Goal: Book appointment/travel/reservation

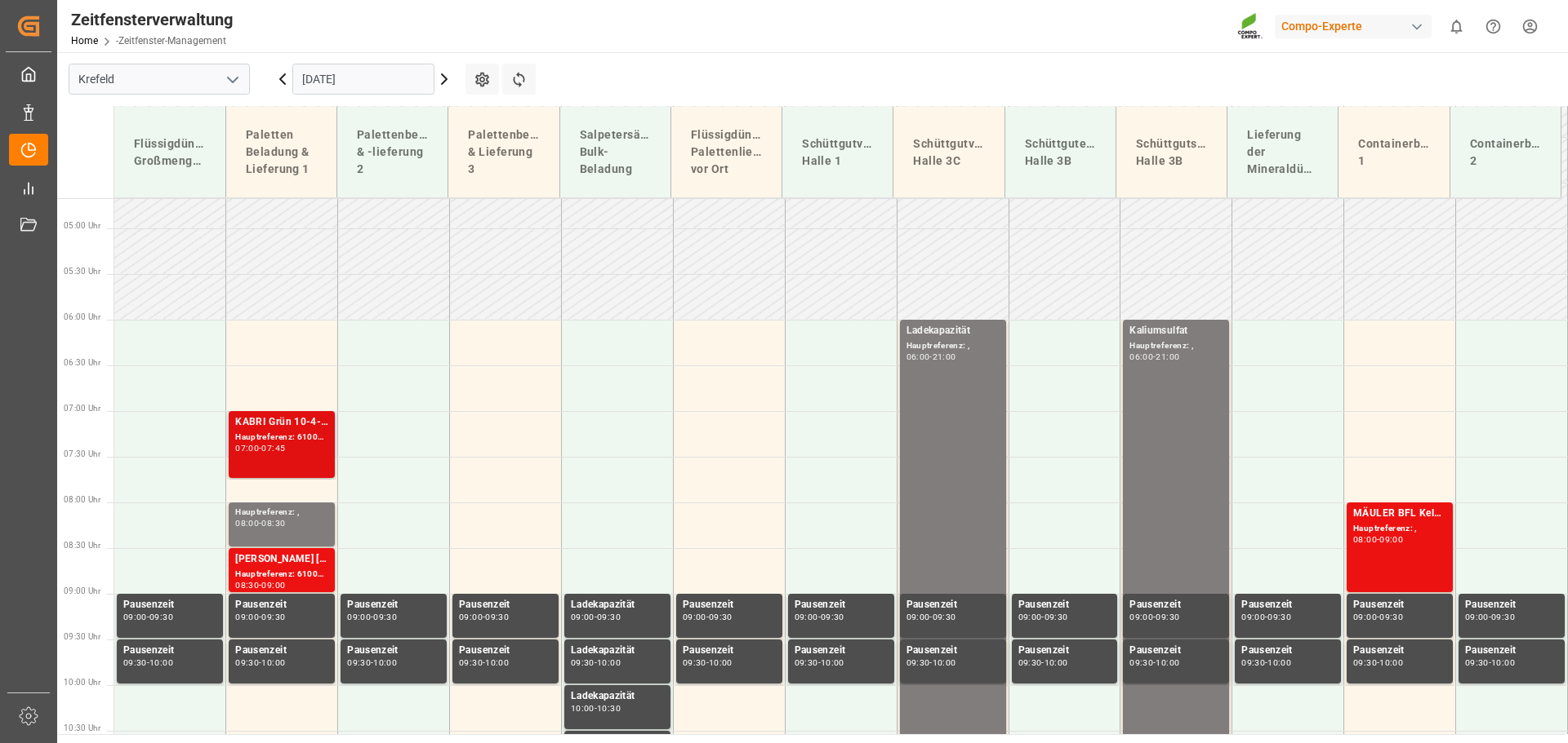
scroll to position [436, 0]
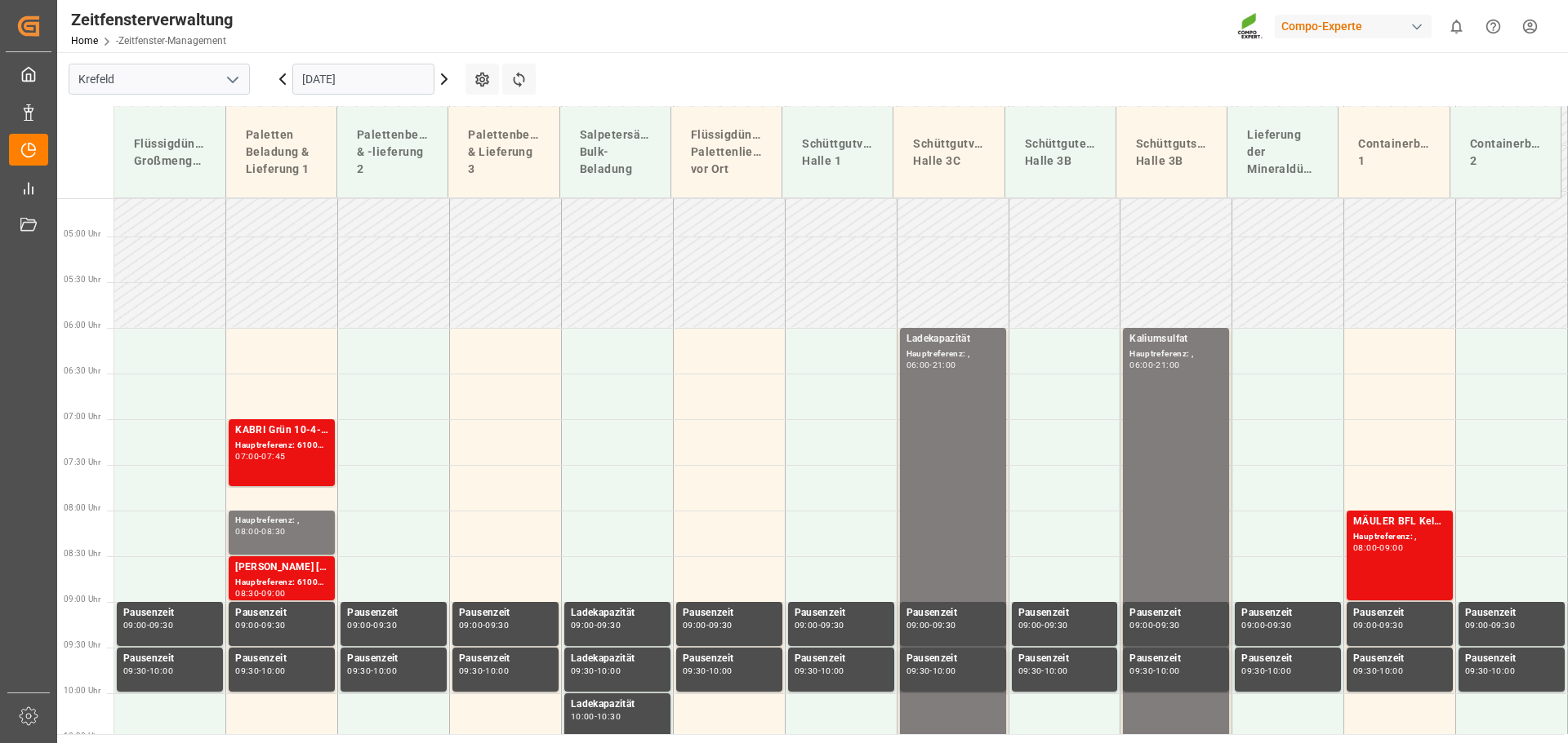
click at [398, 84] on input "[DATE]" at bounding box center [363, 79] width 142 height 31
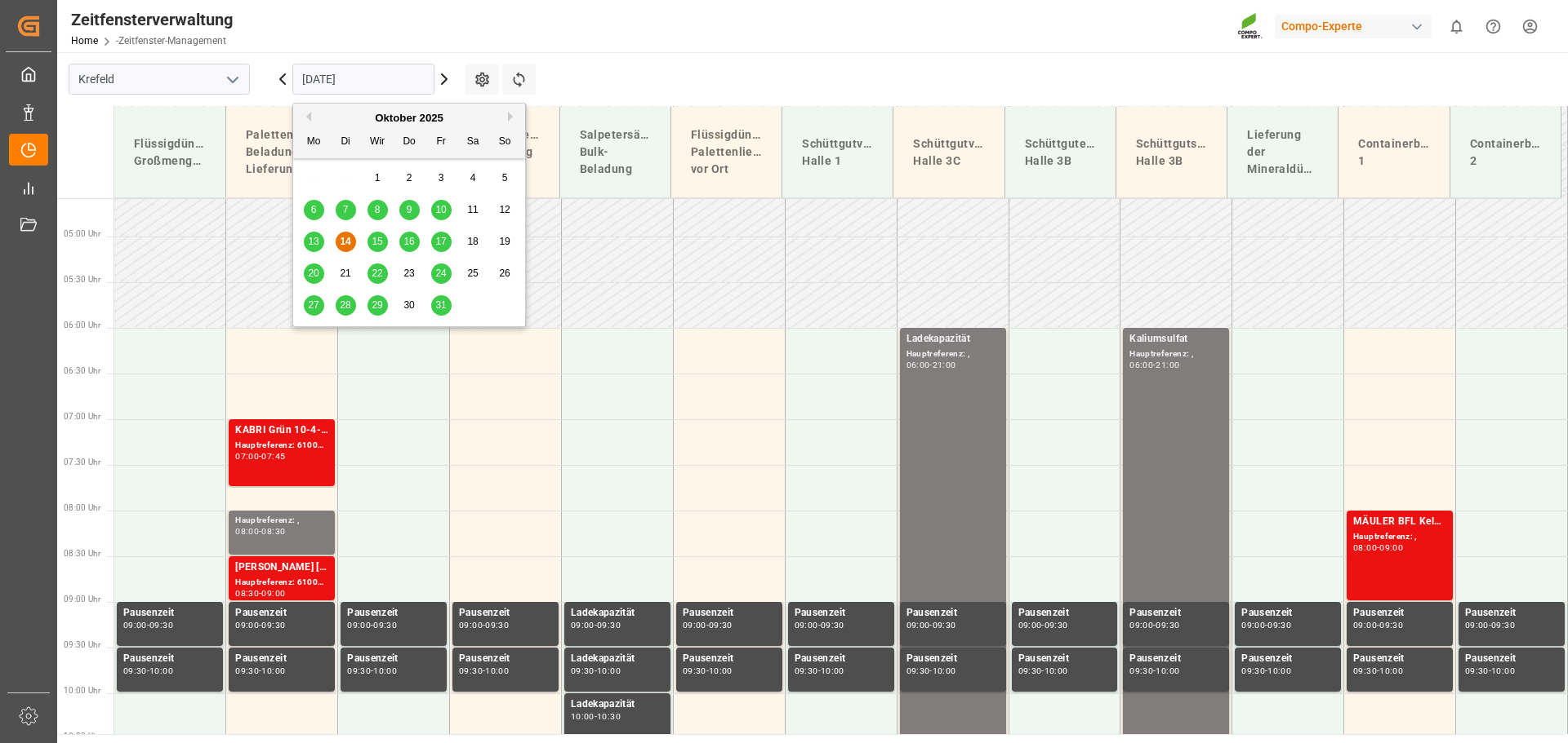
click at [378, 238] on font "15" at bounding box center [377, 242] width 11 height 11
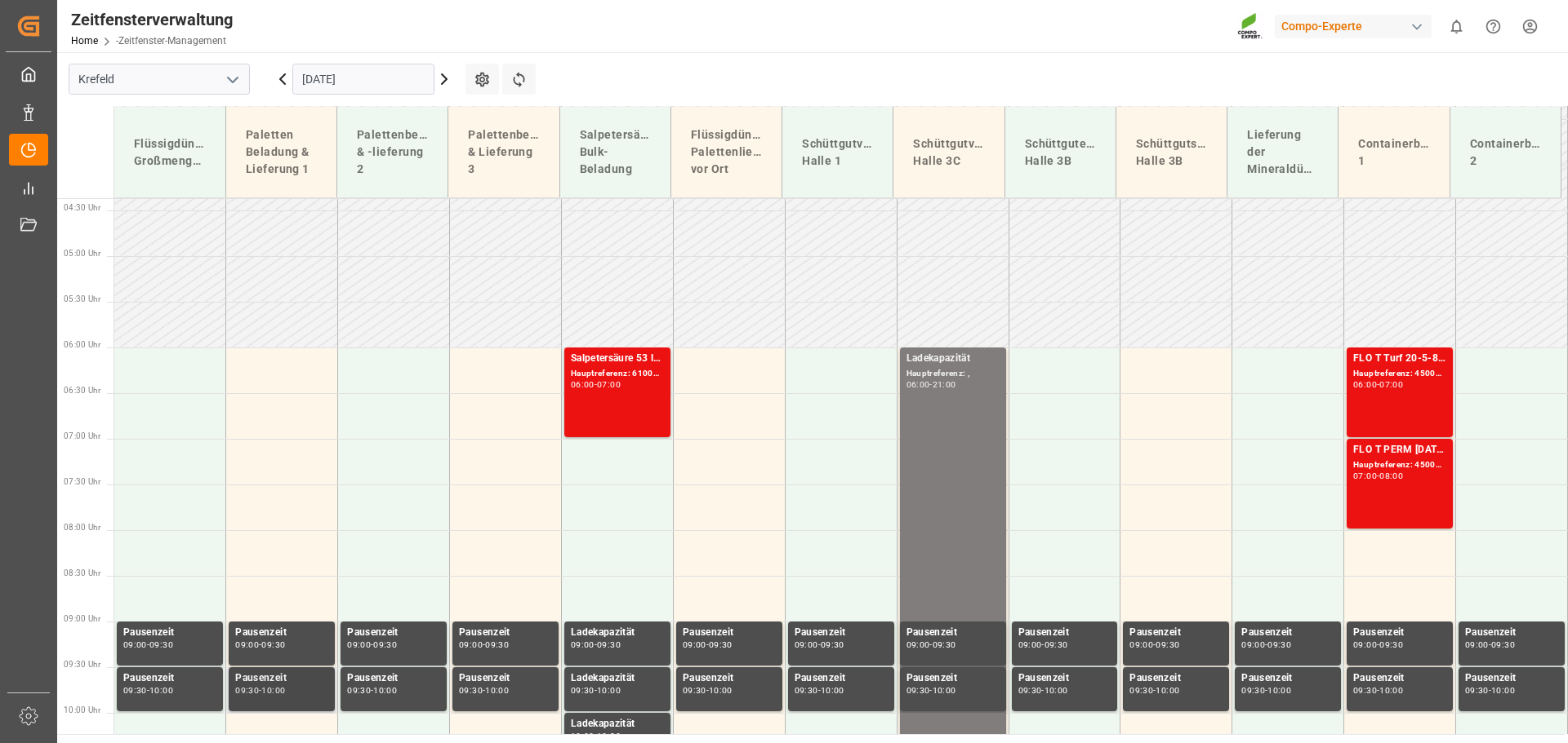
scroll to position [364, 0]
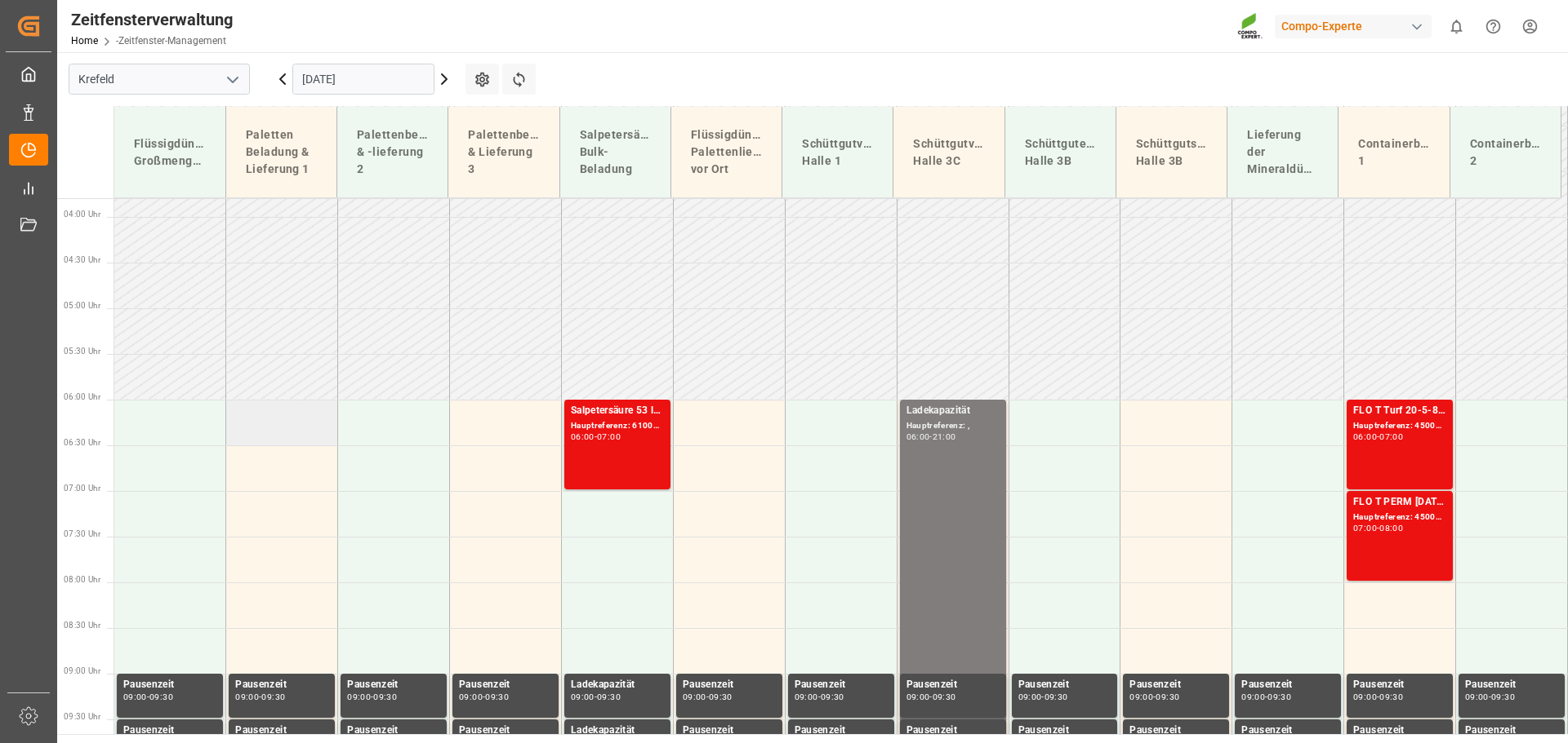
click at [289, 429] on td at bounding box center [281, 423] width 112 height 46
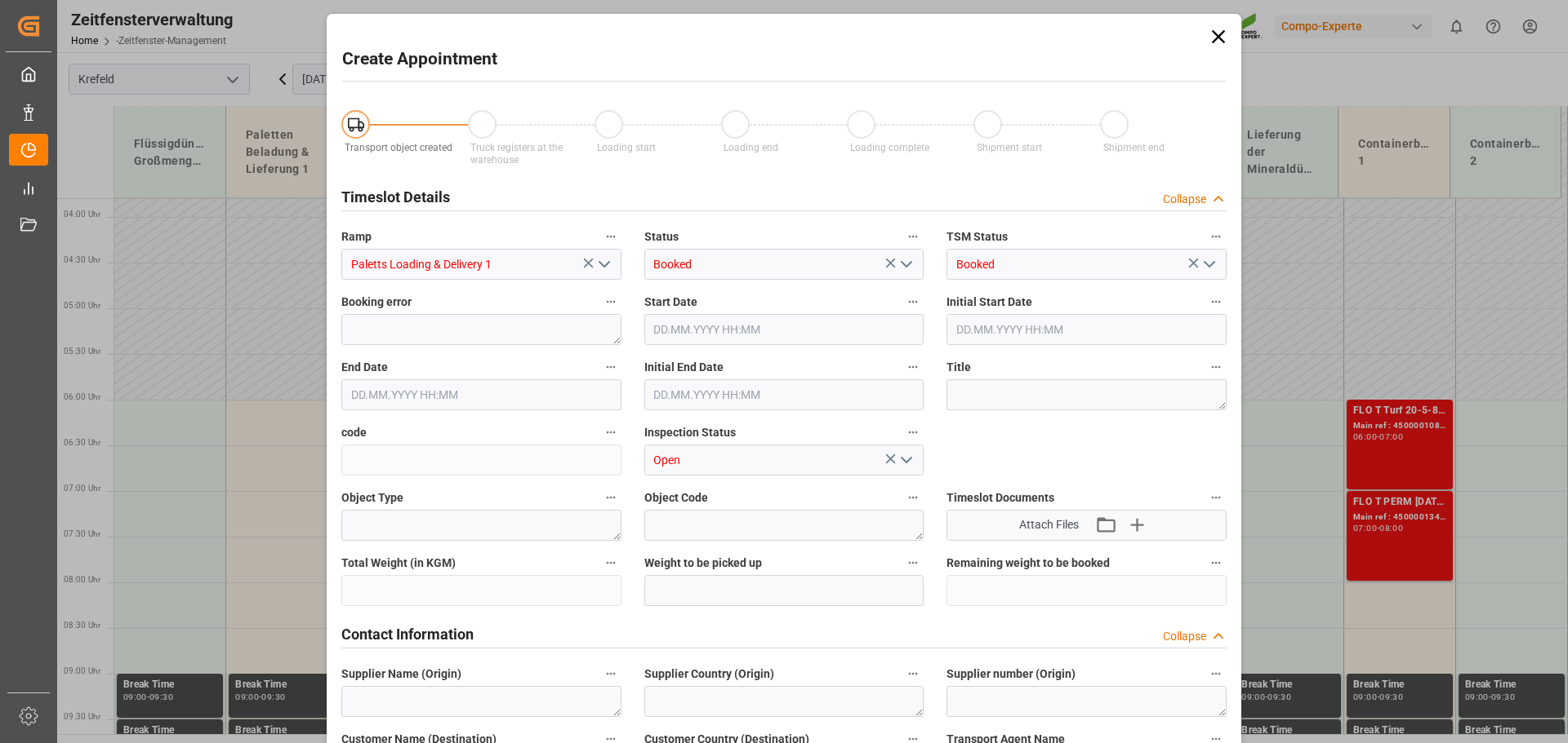
type input "[DATE] 06:00"
type input "[DATE] 06:30"
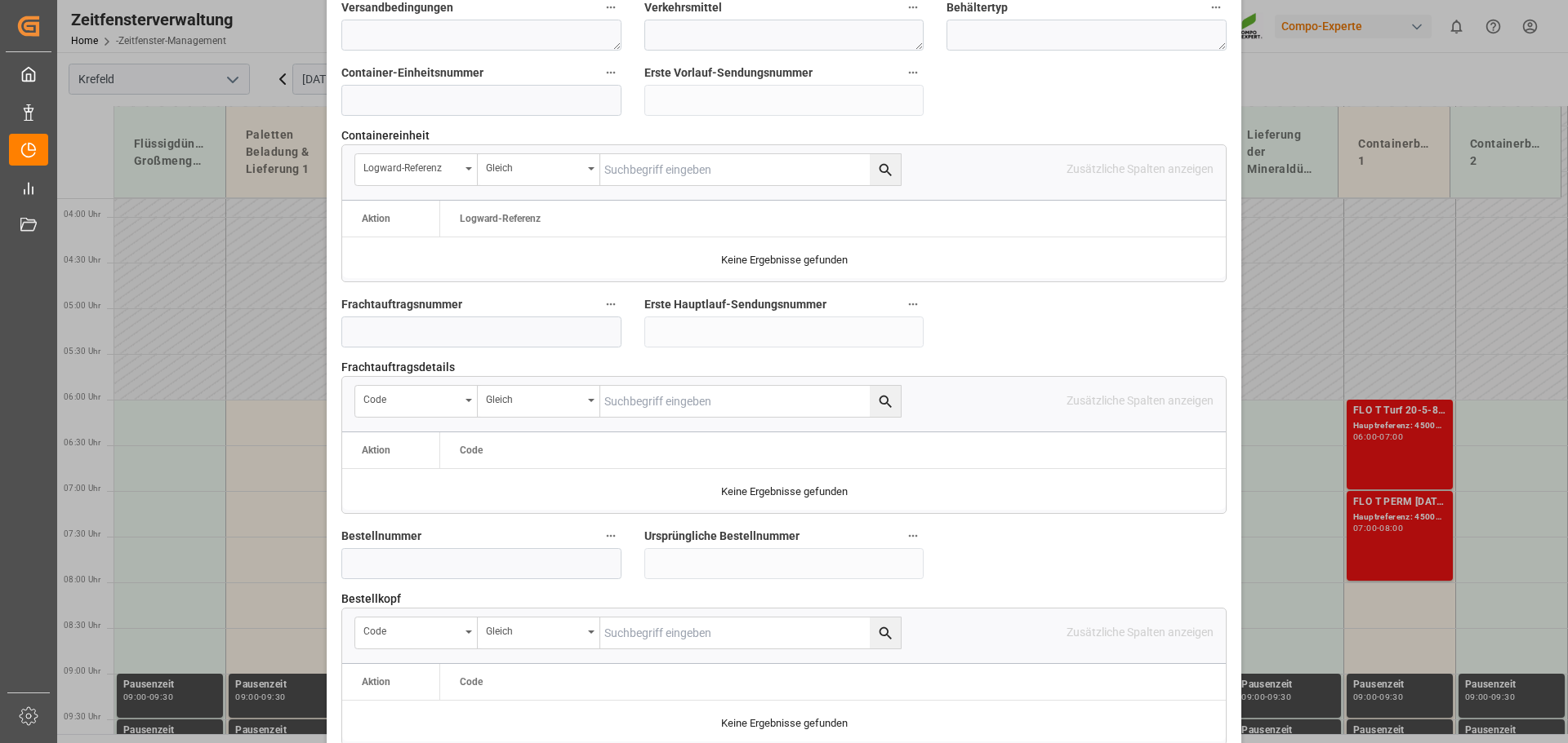
scroll to position [1387, 0]
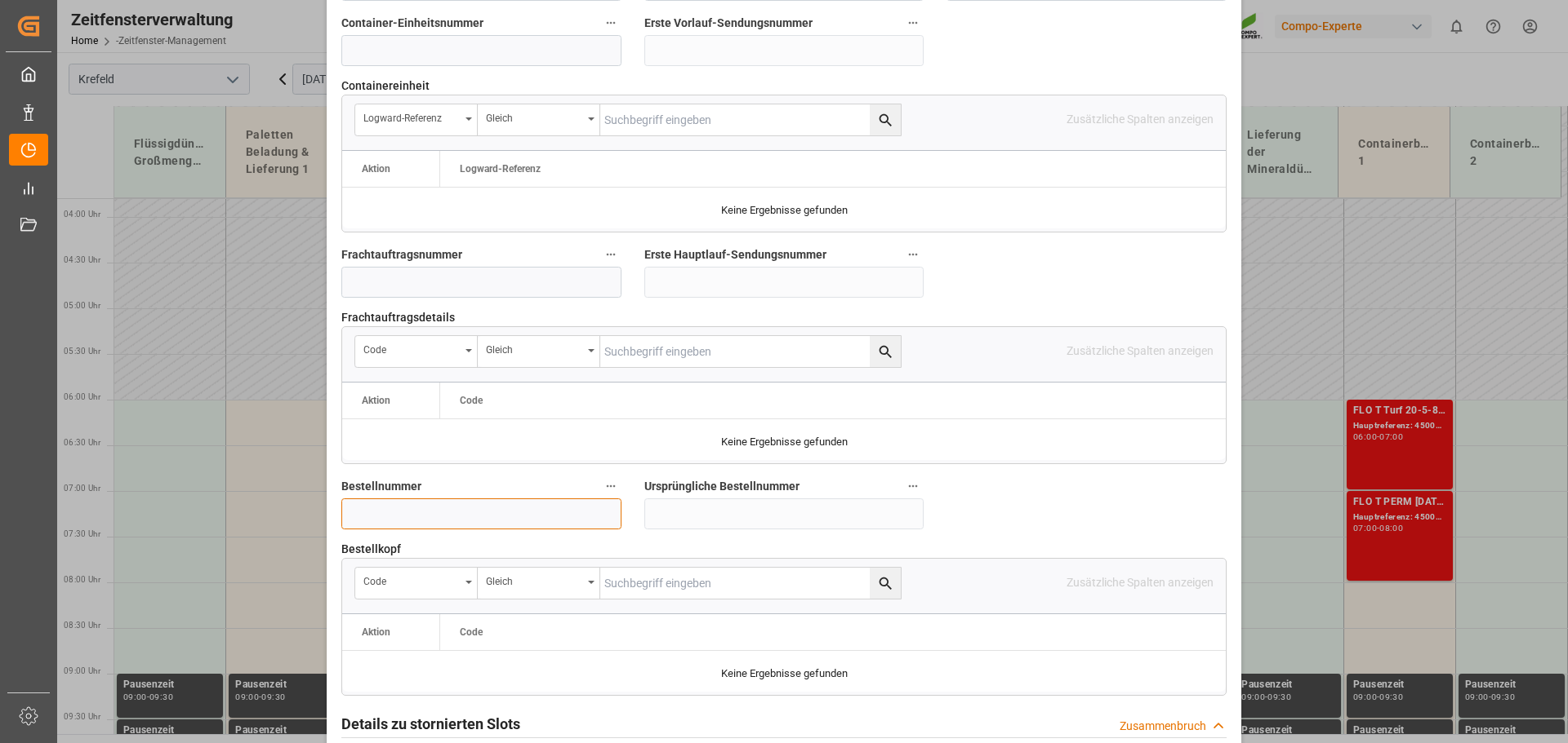
click at [378, 504] on input at bounding box center [481, 514] width 280 height 31
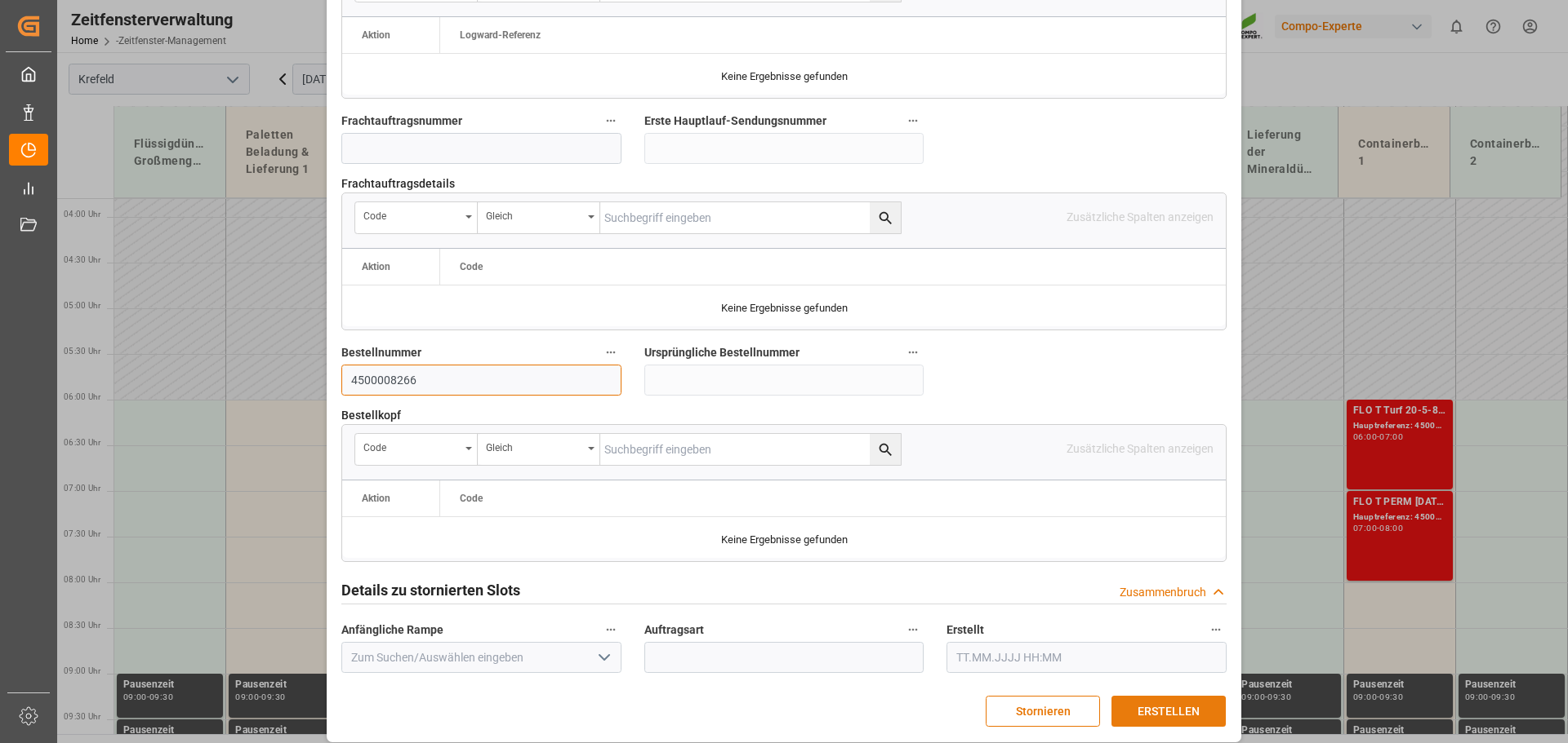
type input "4500008266"
click at [1188, 705] on font "ERSTELLEN" at bounding box center [1168, 712] width 62 height 13
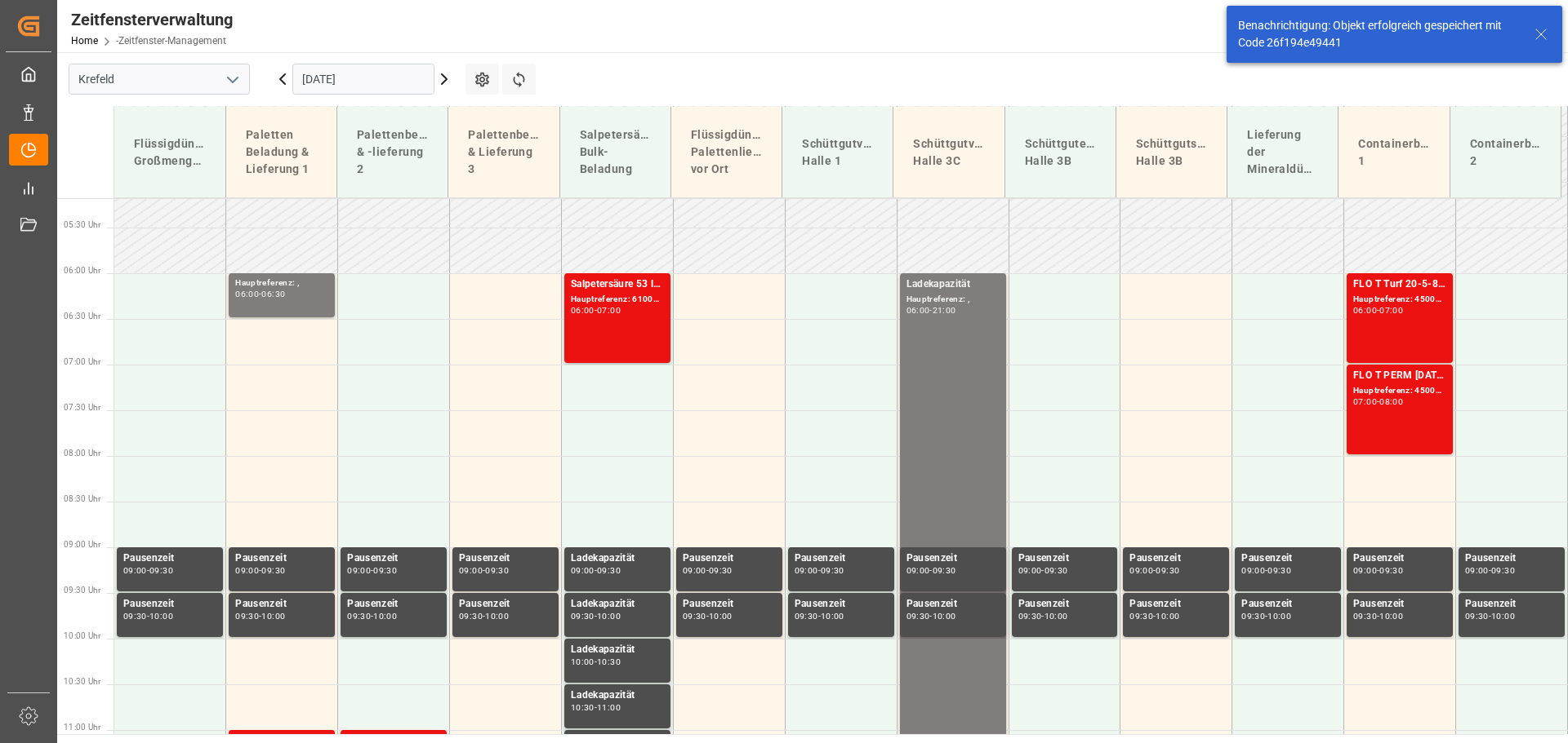
scroll to position [498, 0]
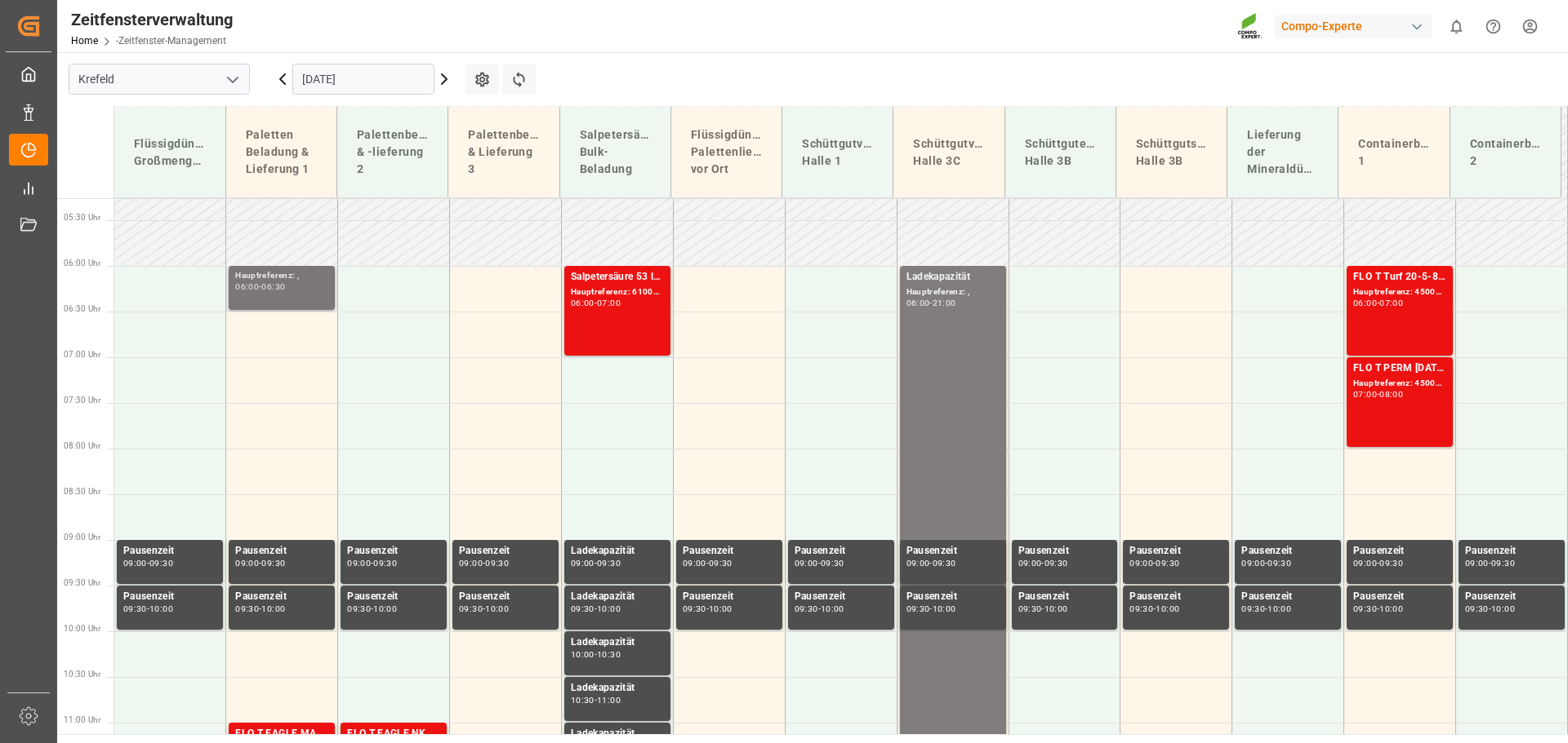
click at [274, 279] on div "Hauptreferenz: ," at bounding box center [281, 276] width 93 height 14
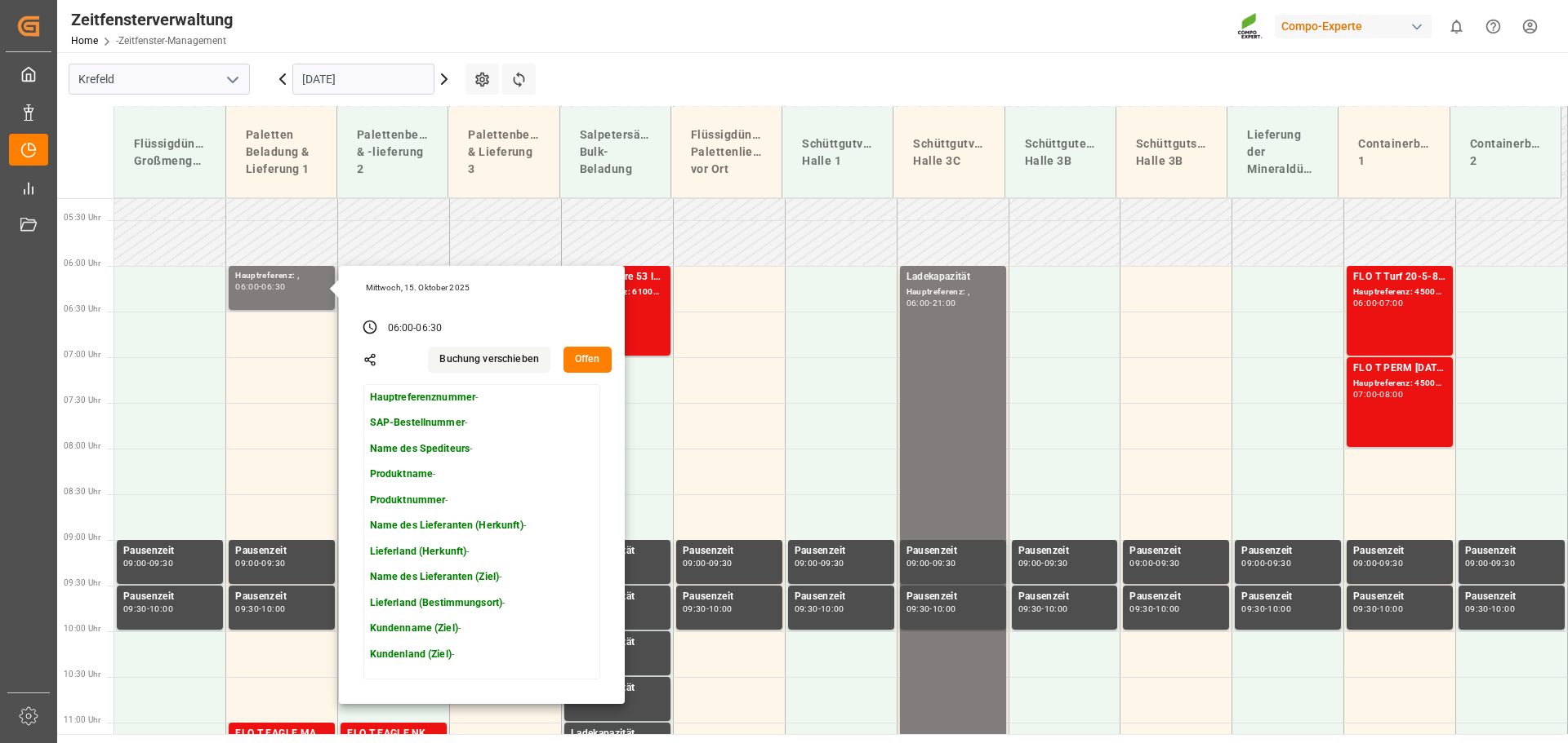
click at [583, 360] on font "Offen" at bounding box center [587, 359] width 25 height 11
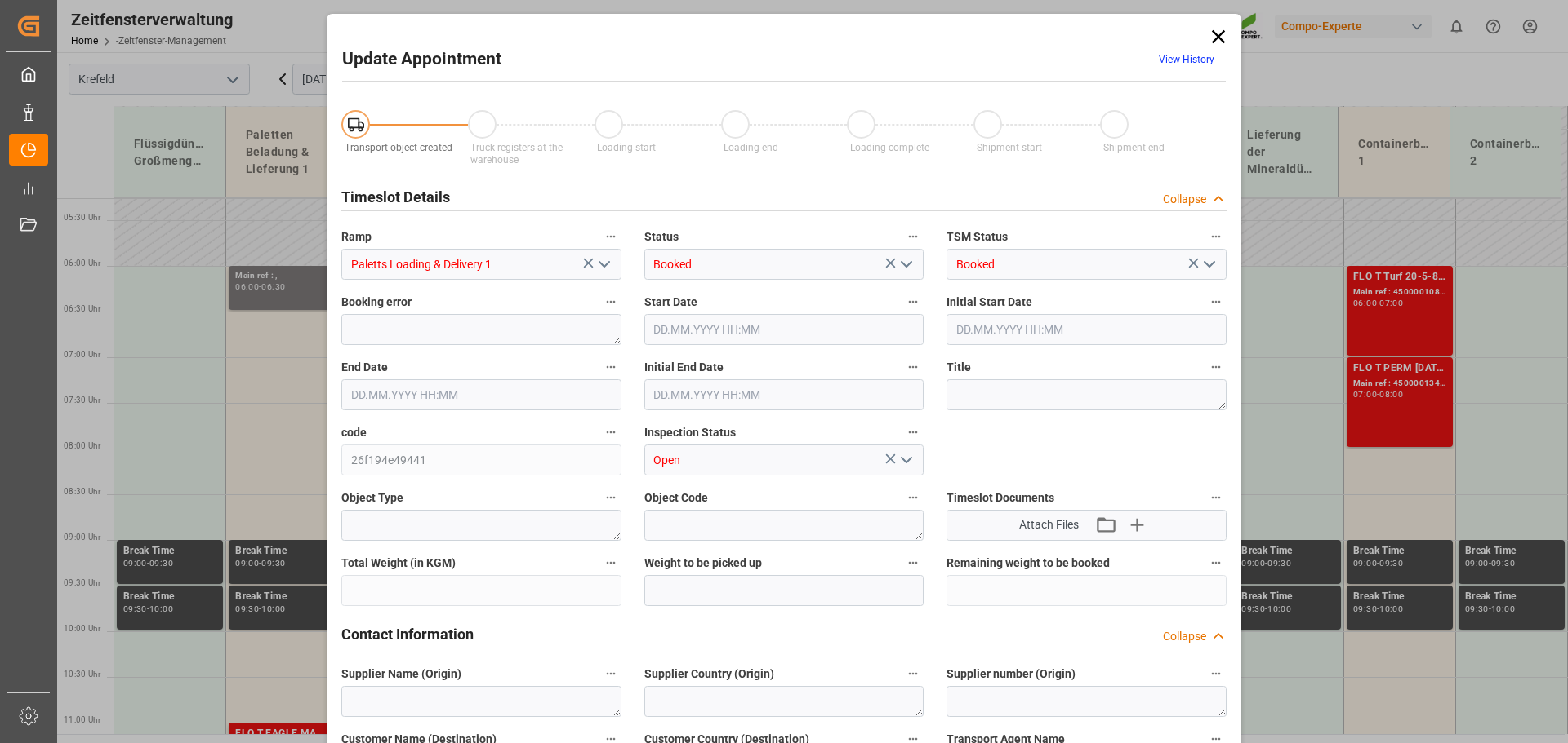
type input "[DATE] 06:00"
type input "[DATE] 06:30"
type input "[DATE] 06:45"
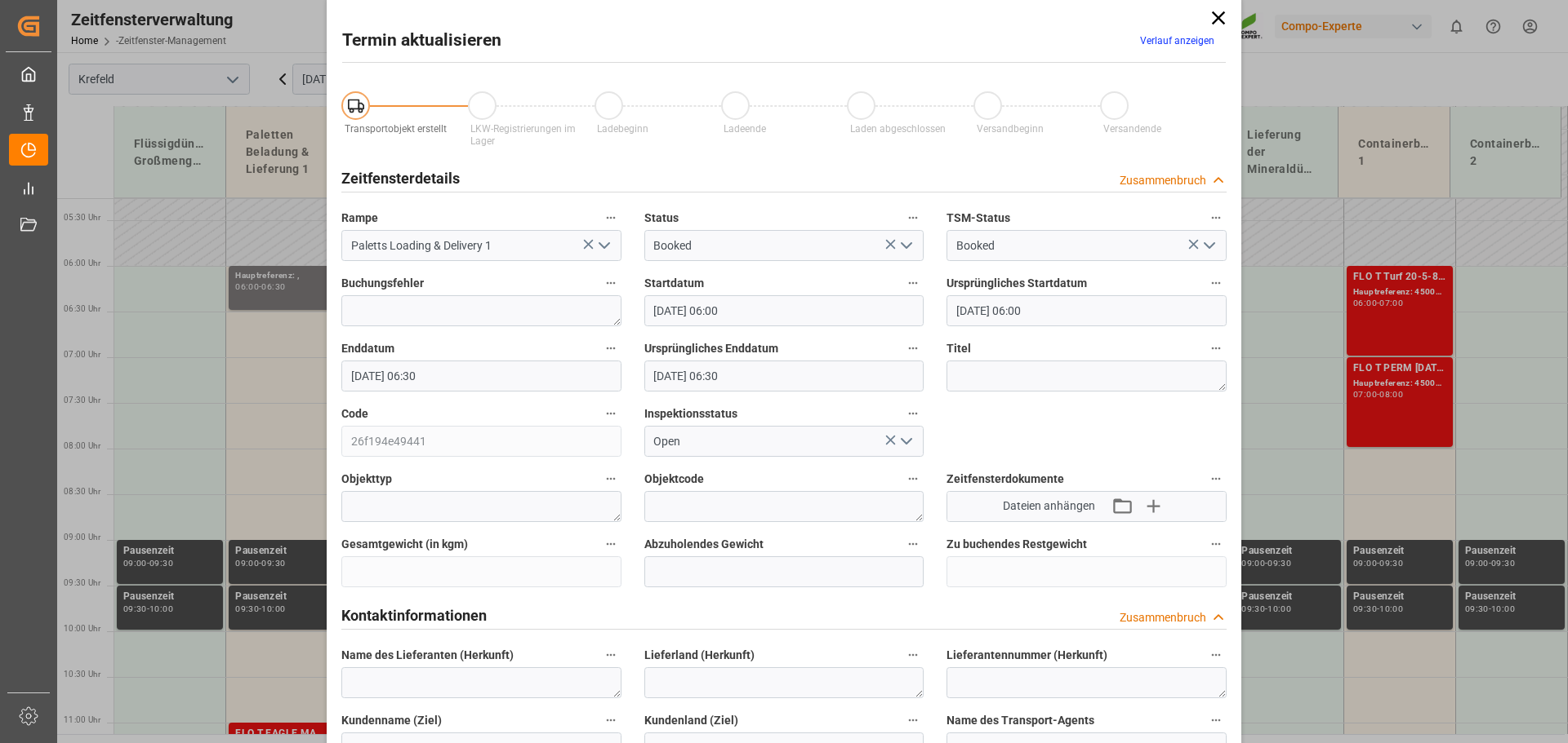
scroll to position [0, 0]
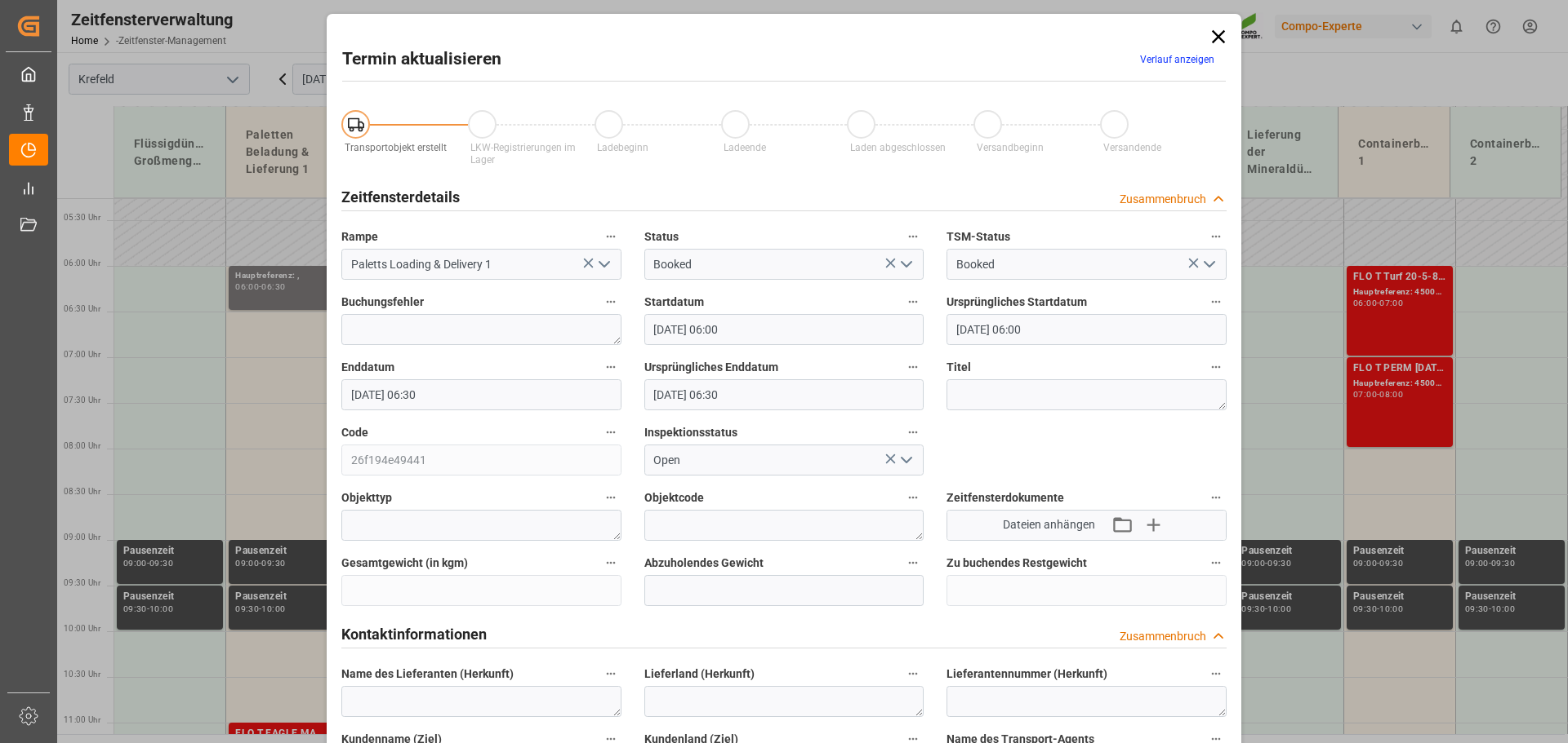
click at [437, 392] on input "[DATE] 06:30" at bounding box center [481, 395] width 280 height 31
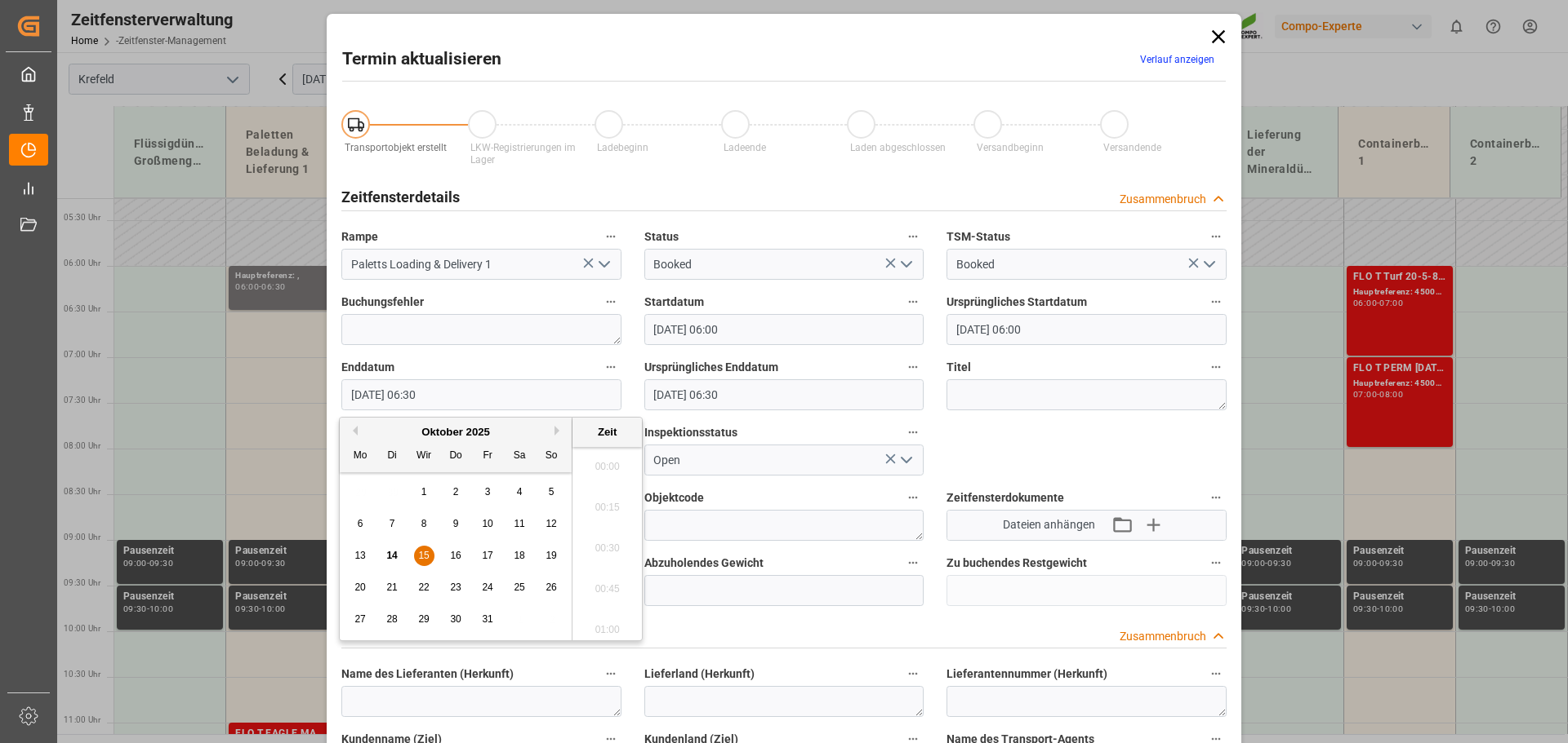
scroll to position [985, 0]
click at [605, 630] on li "07:00" at bounding box center [607, 625] width 69 height 41
type input "[DATE] 07:00"
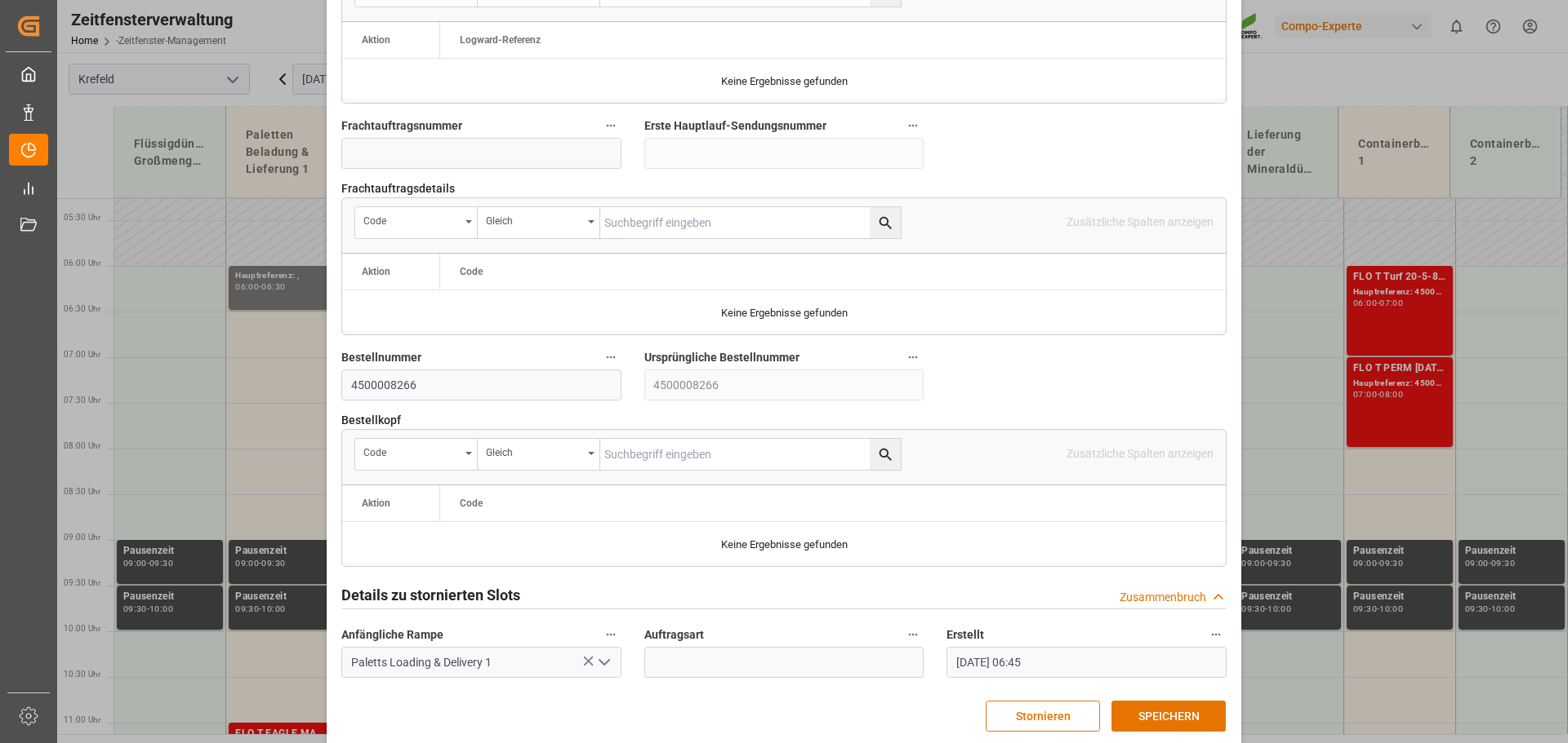
scroll to position [1521, 0]
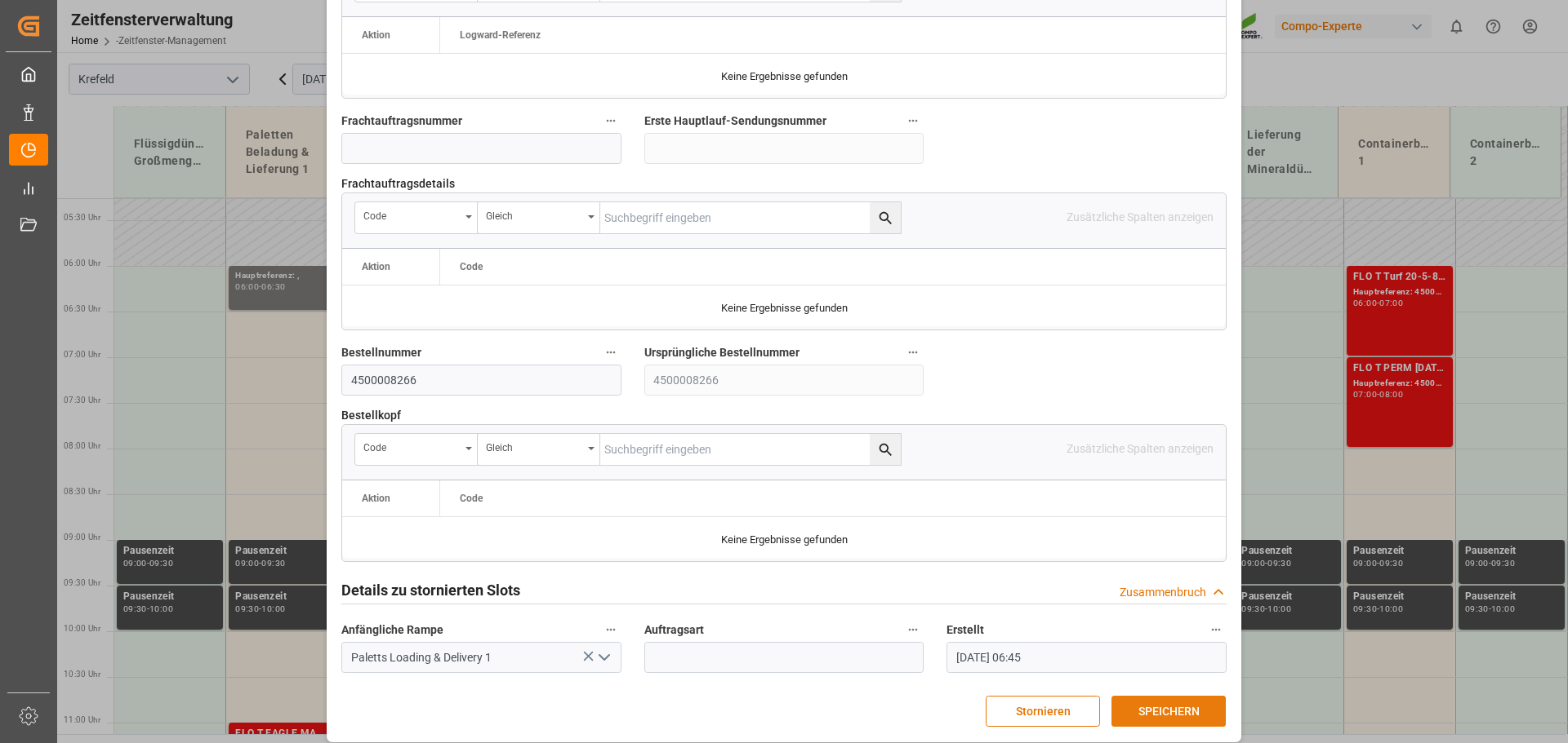
click at [1159, 705] on font "SPEICHERN" at bounding box center [1169, 712] width 61 height 13
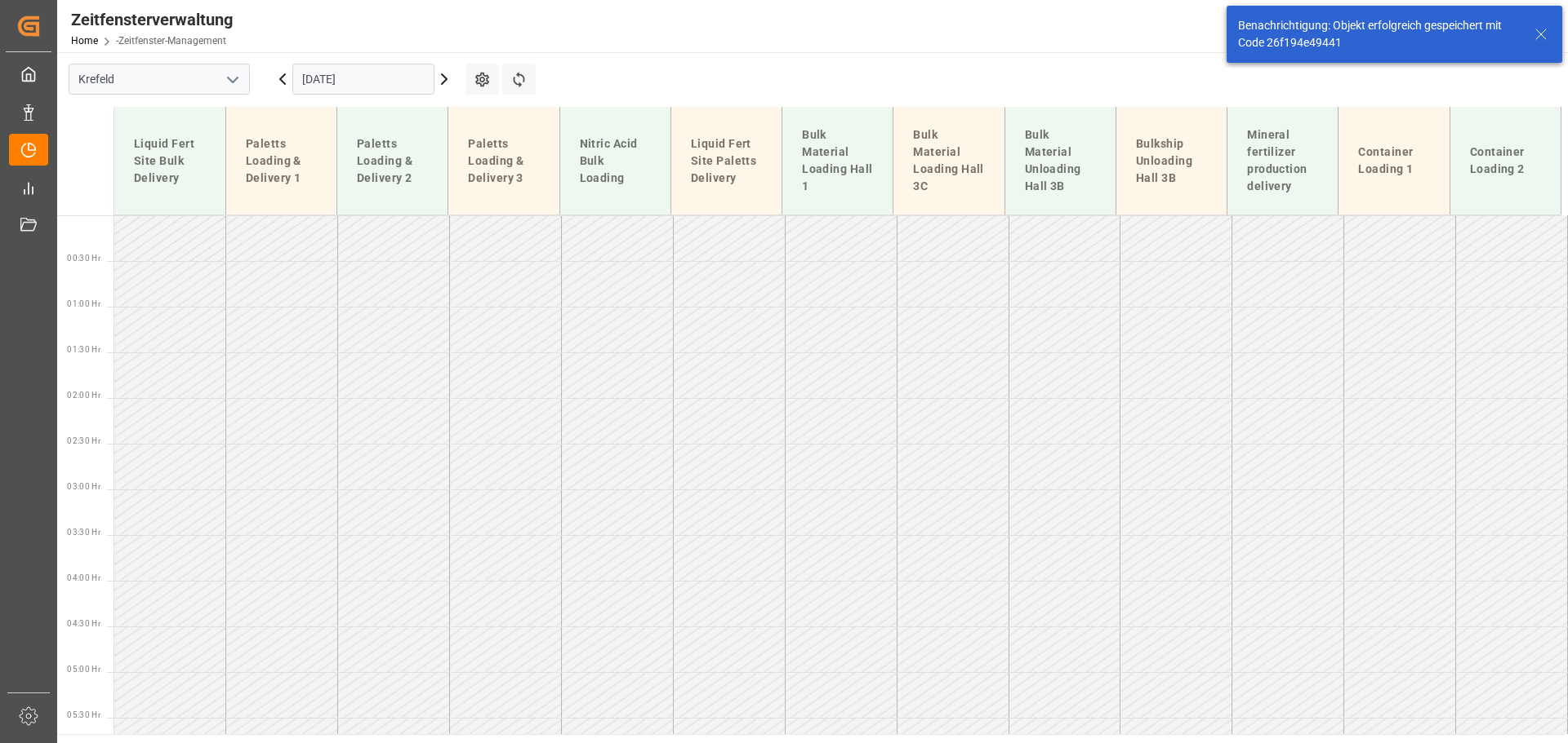
scroll to position [389, 0]
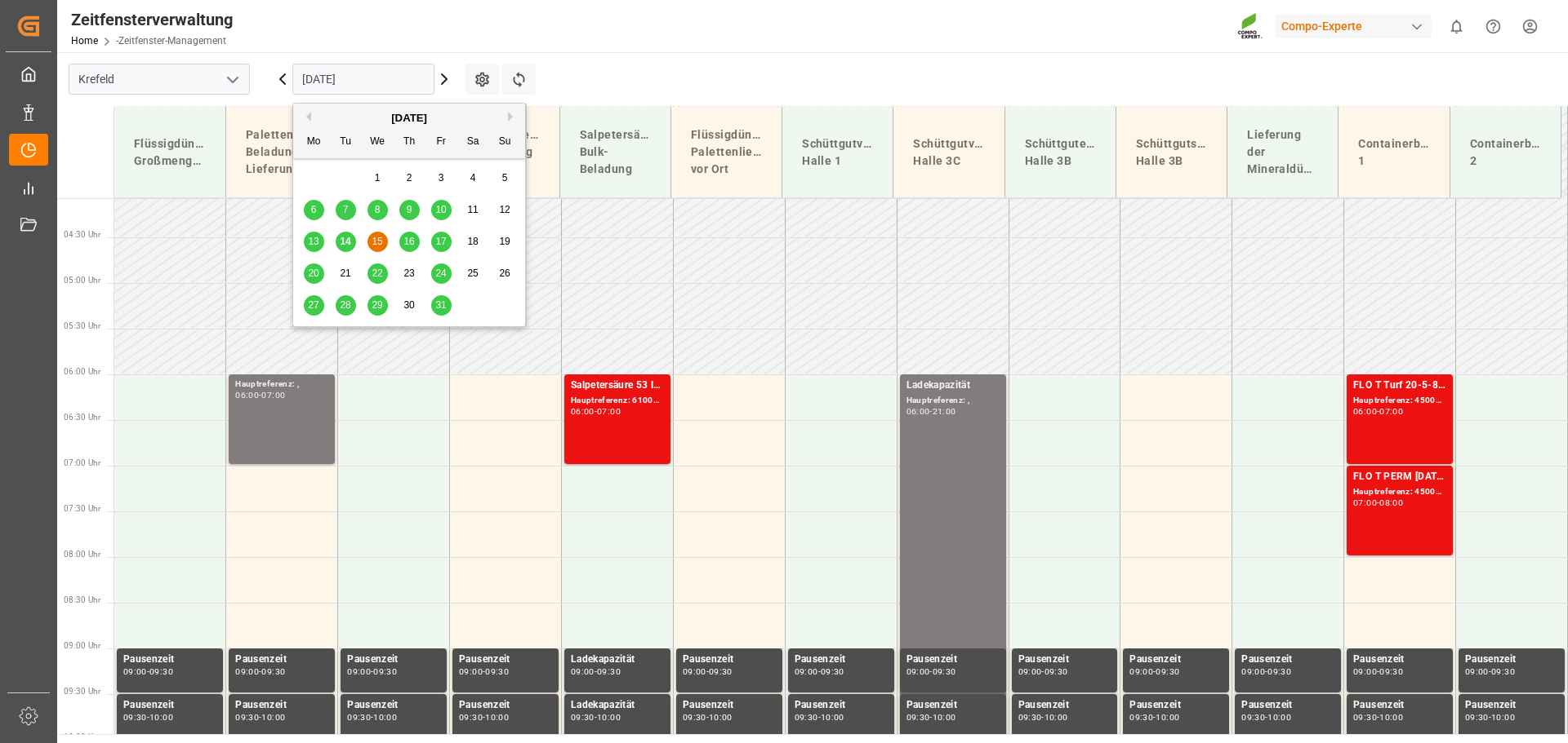
click at [337, 75] on input "[DATE]" at bounding box center [363, 79] width 142 height 31
click at [347, 243] on font "14" at bounding box center [345, 242] width 11 height 11
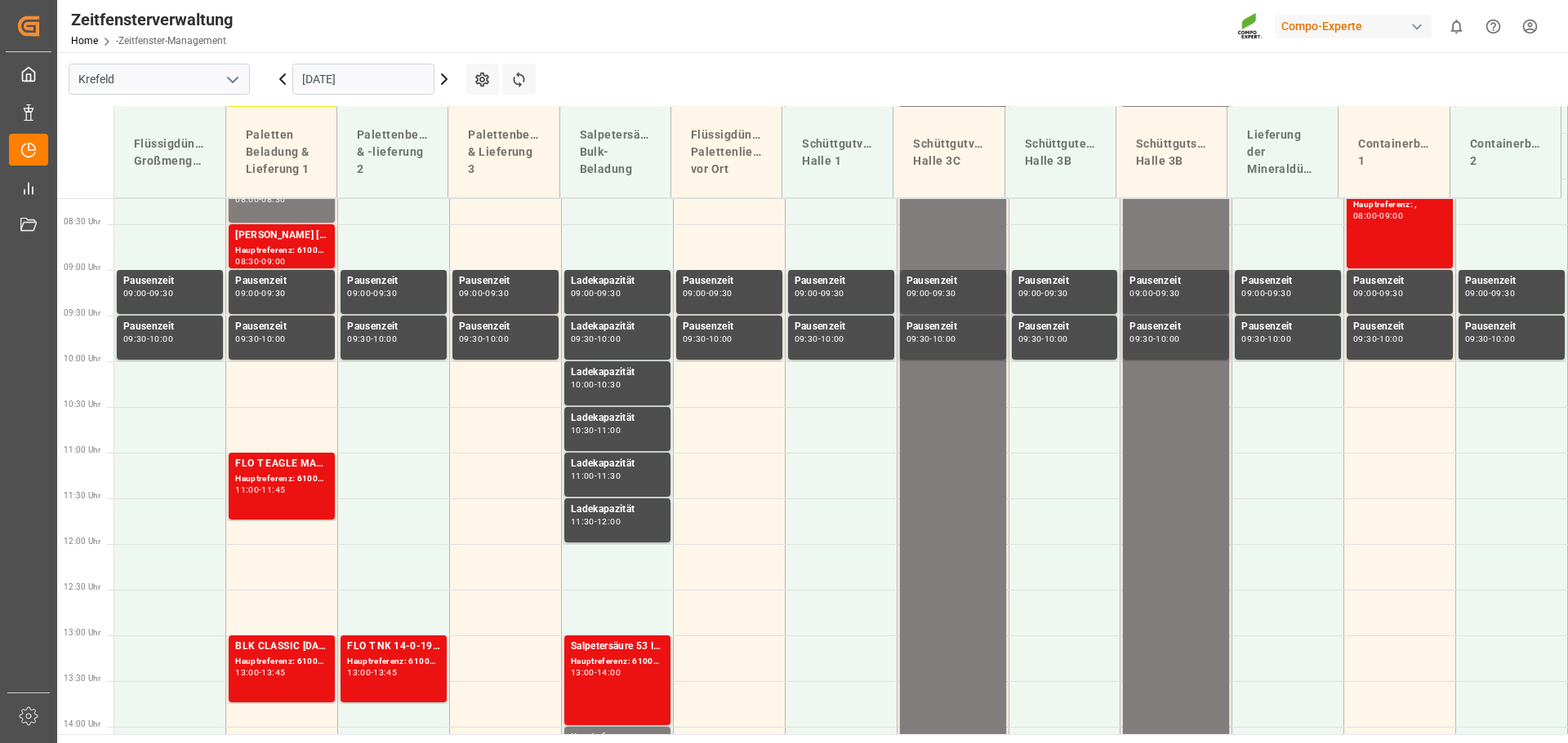
scroll to position [772, 0]
